Goal: Task Accomplishment & Management: Use online tool/utility

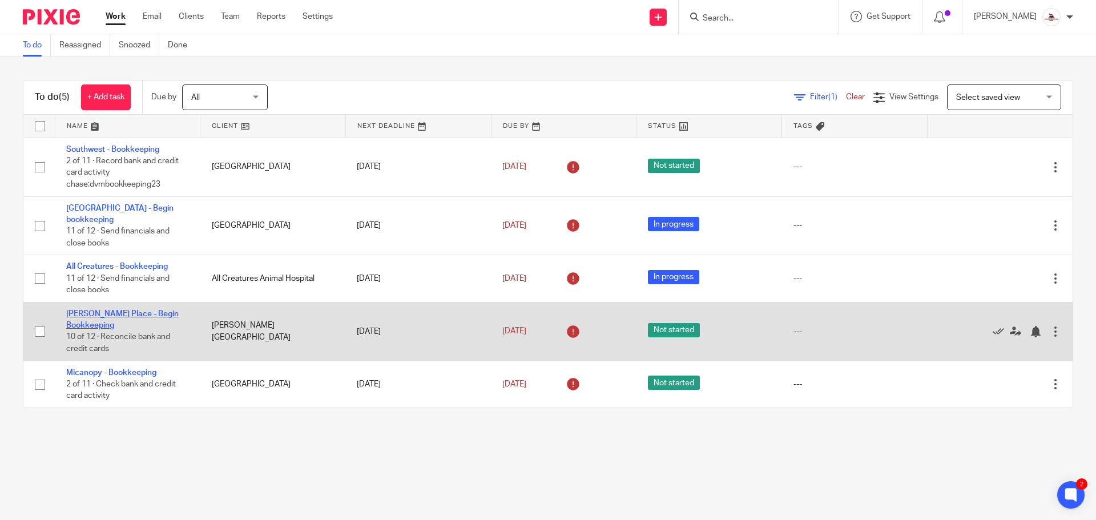
click at [137, 310] on link "[PERSON_NAME] Place - Begin Bookkeeping" at bounding box center [122, 319] width 112 height 19
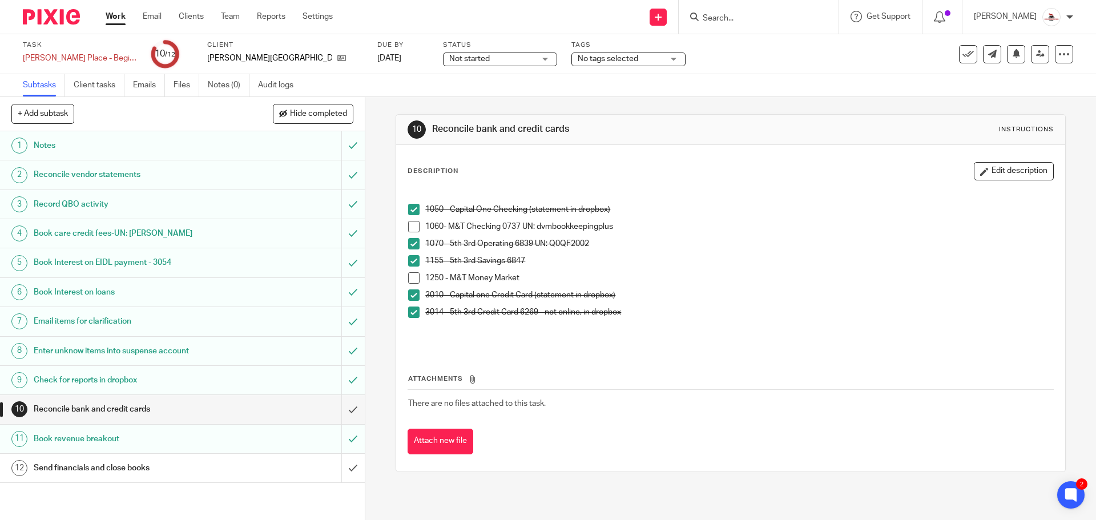
click at [408, 227] on span at bounding box center [413, 226] width 11 height 11
click at [411, 277] on span at bounding box center [413, 277] width 11 height 11
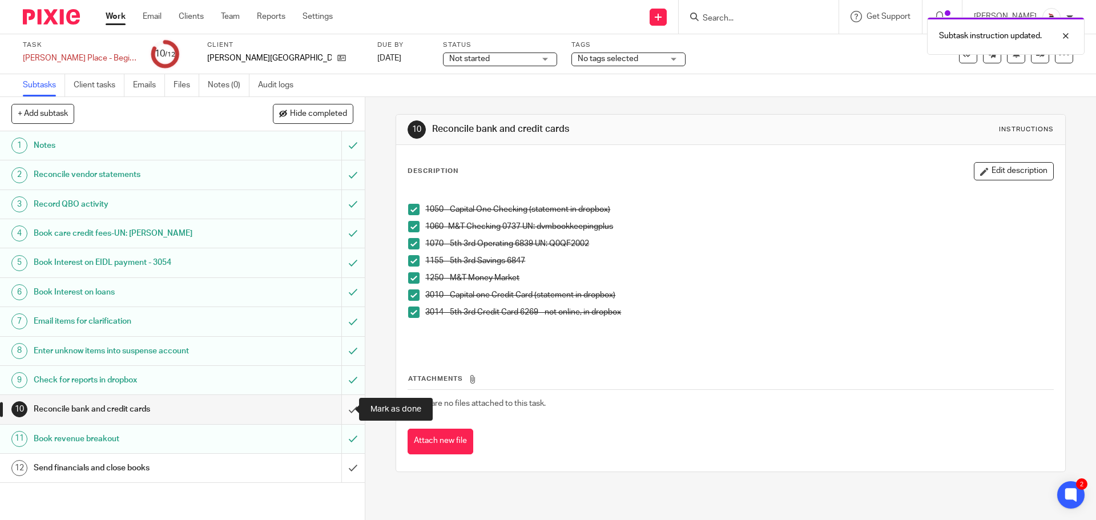
click at [344, 414] on input "submit" at bounding box center [182, 409] width 365 height 29
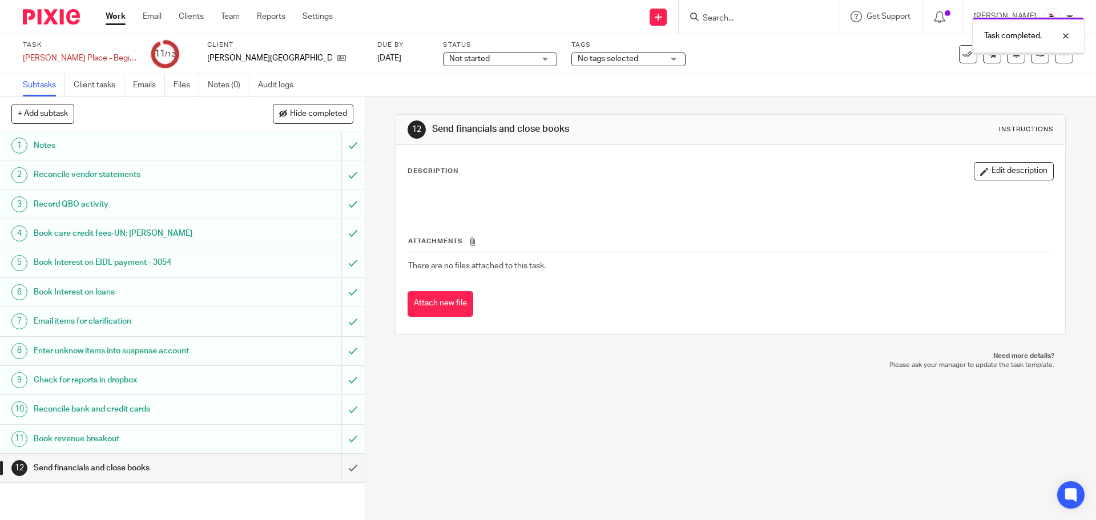
click at [118, 20] on link "Work" at bounding box center [116, 16] width 20 height 11
